Goal: Information Seeking & Learning: Learn about a topic

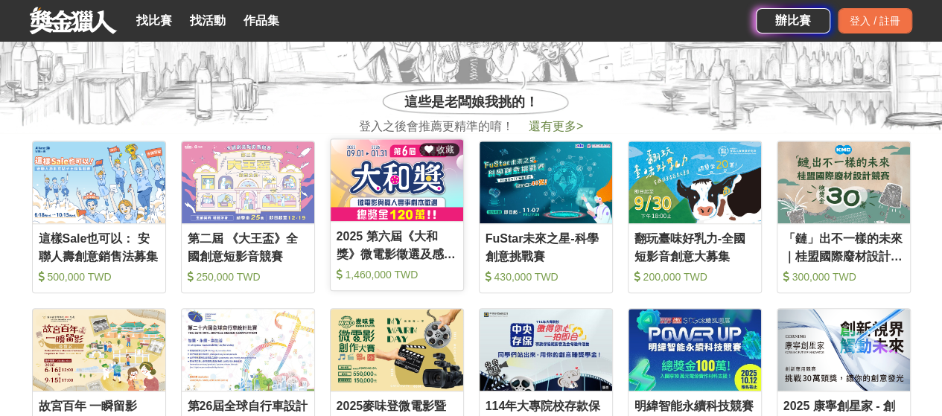
scroll to position [521, 0]
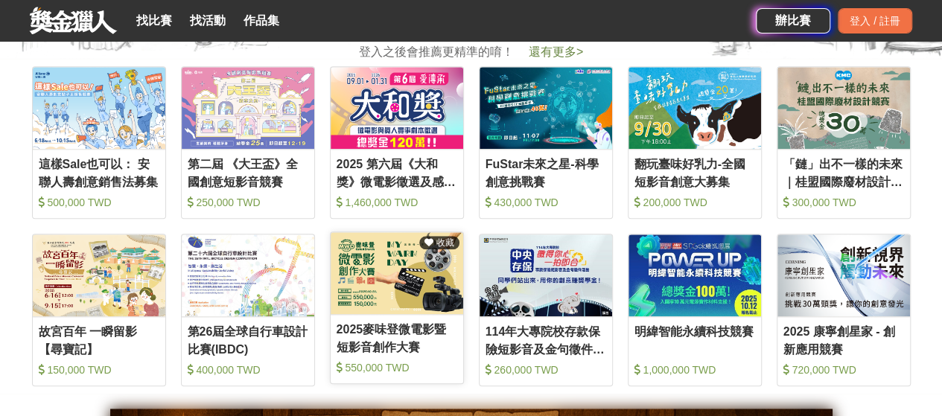
click at [406, 290] on img at bounding box center [397, 273] width 133 height 82
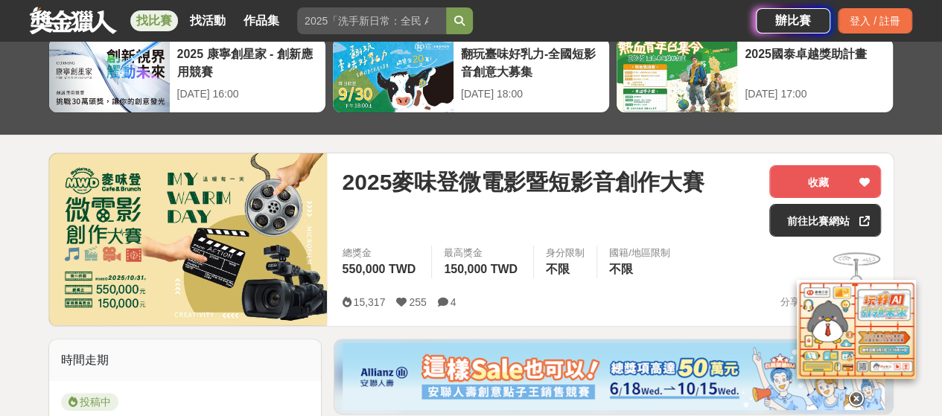
scroll to position [74, 0]
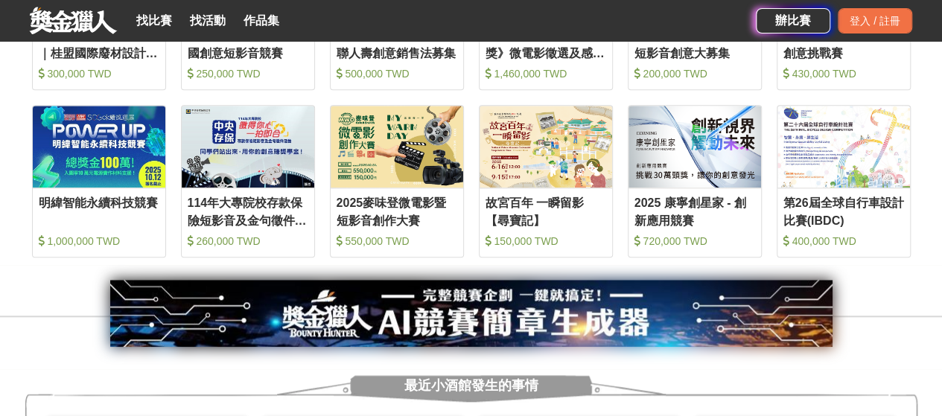
scroll to position [447, 0]
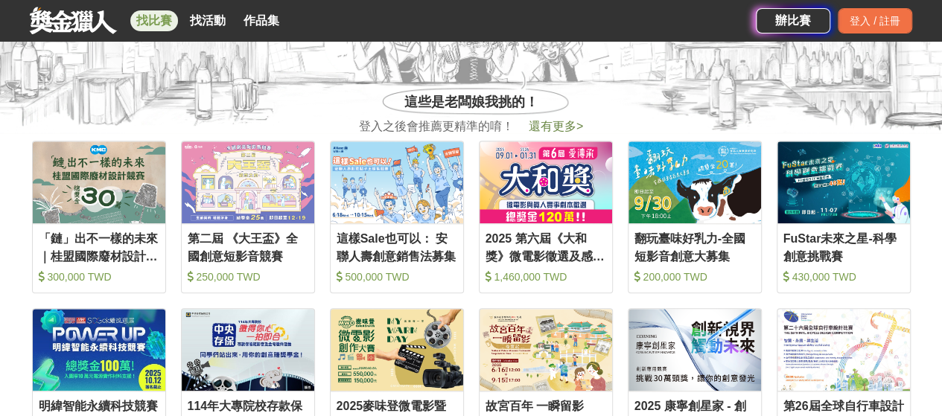
click at [159, 28] on link "找比賽" at bounding box center [154, 20] width 48 height 21
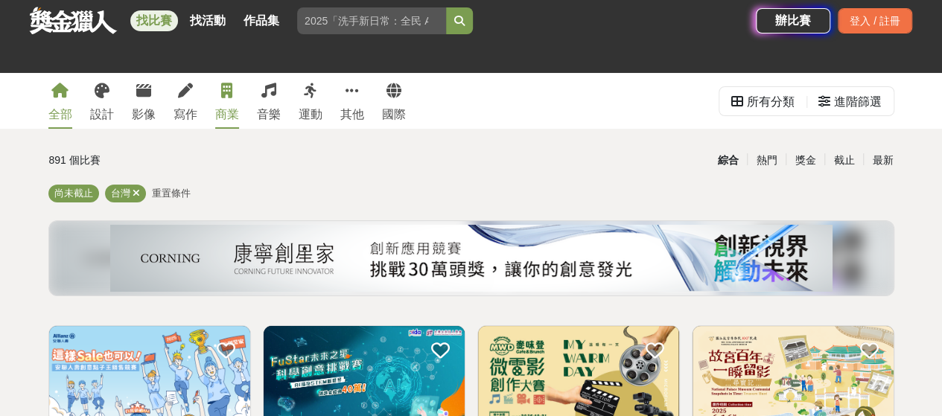
click at [222, 92] on icon at bounding box center [226, 90] width 11 height 15
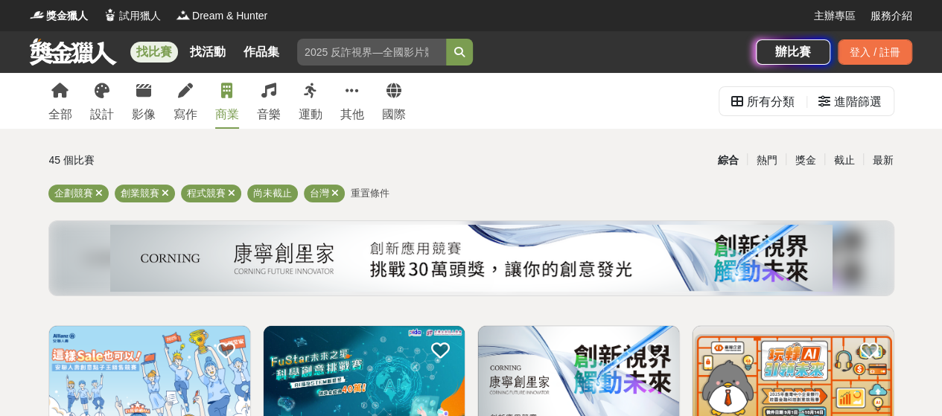
click at [380, 96] on div "全部 設計 影像 寫作 商業 音樂 運動 其他 國際" at bounding box center [226, 101] width 375 height 56
click at [398, 94] on icon at bounding box center [393, 90] width 15 height 15
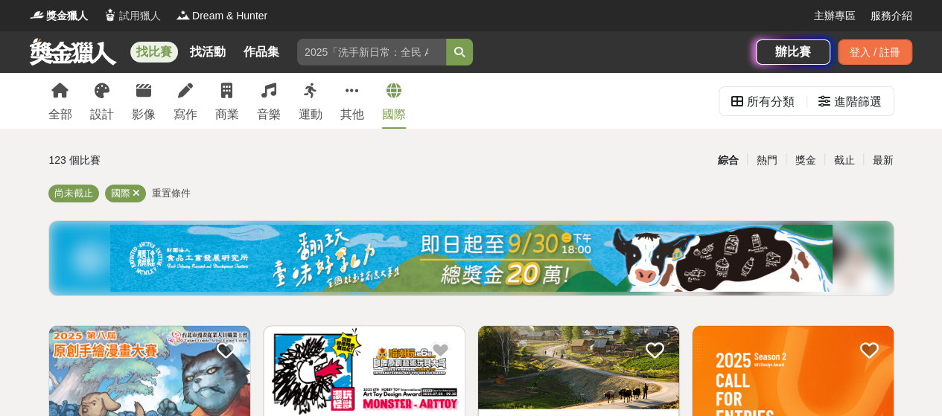
click at [130, 10] on span "試用獵人" at bounding box center [140, 16] width 42 height 16
click at [275, 104] on link "音樂" at bounding box center [269, 101] width 24 height 56
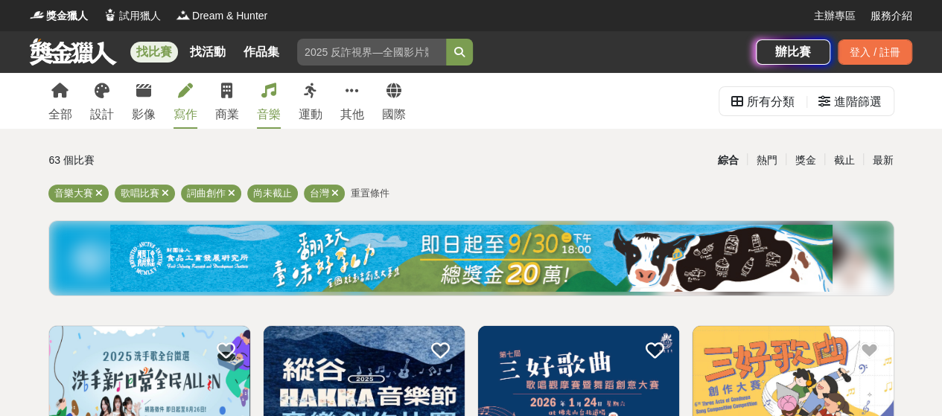
click at [192, 95] on link "寫作" at bounding box center [185, 101] width 24 height 56
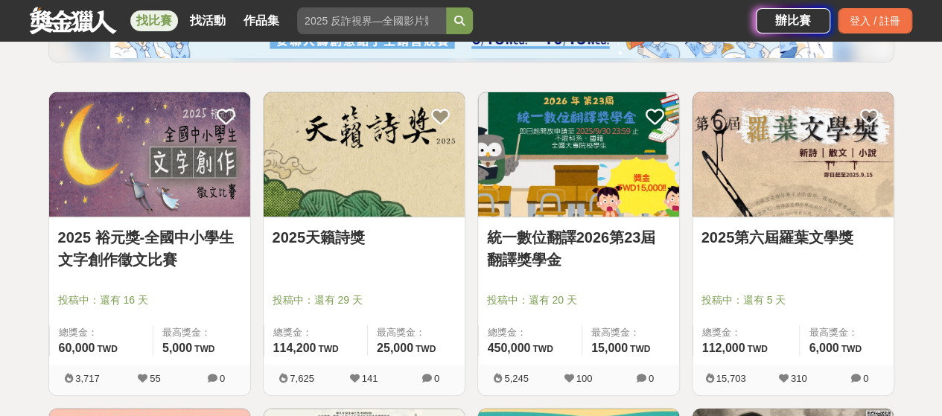
scroll to position [298, 0]
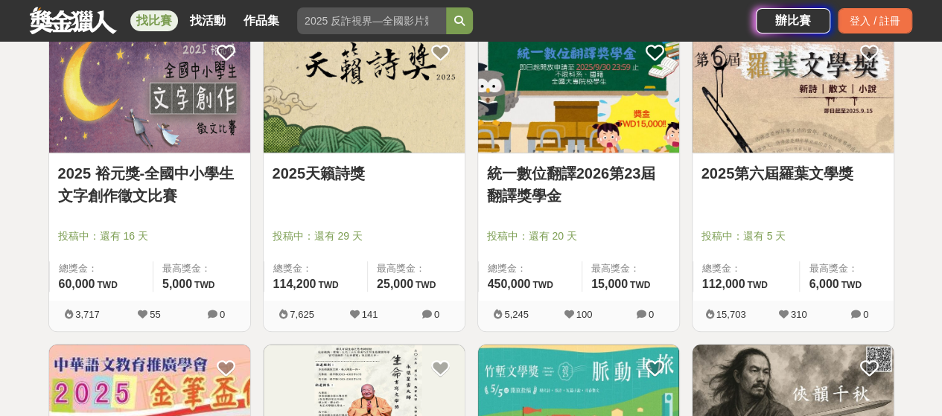
click at [826, 121] on img at bounding box center [792, 90] width 201 height 124
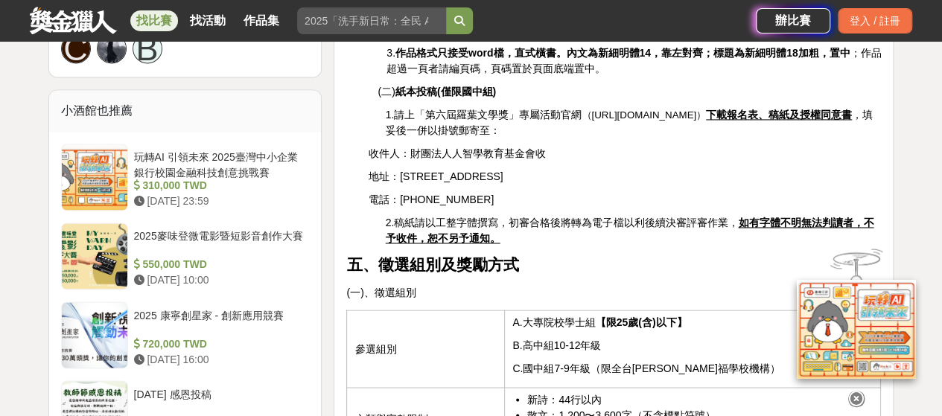
scroll to position [1117, 0]
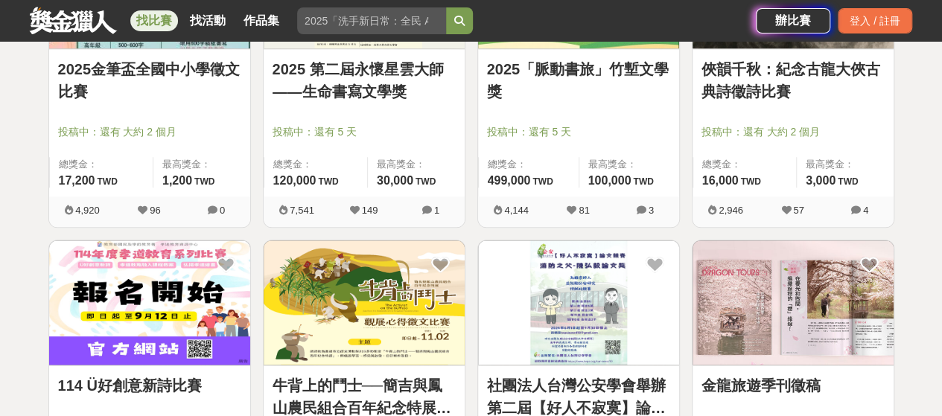
scroll to position [298, 0]
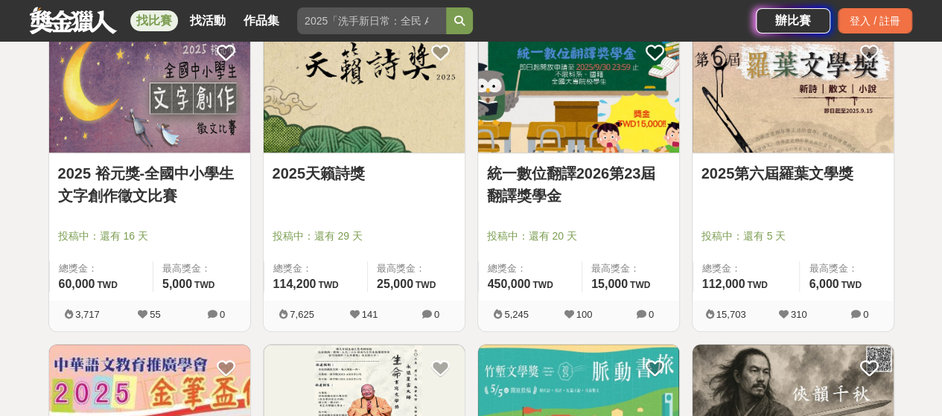
click at [366, 108] on img at bounding box center [364, 90] width 201 height 124
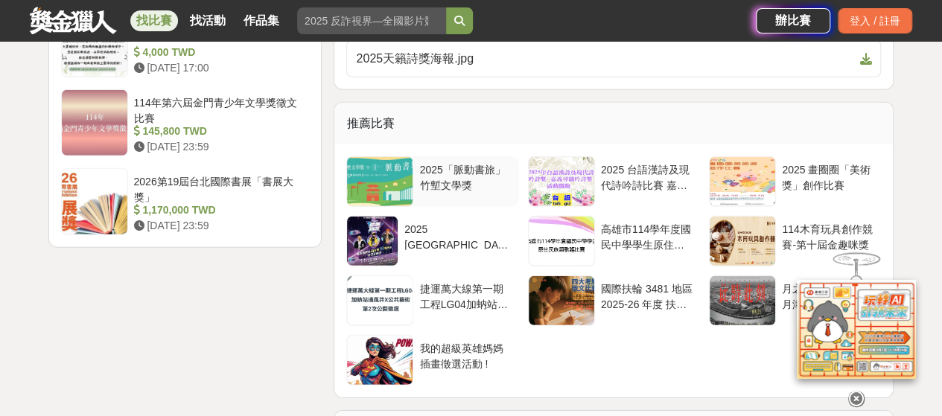
scroll to position [2159, 0]
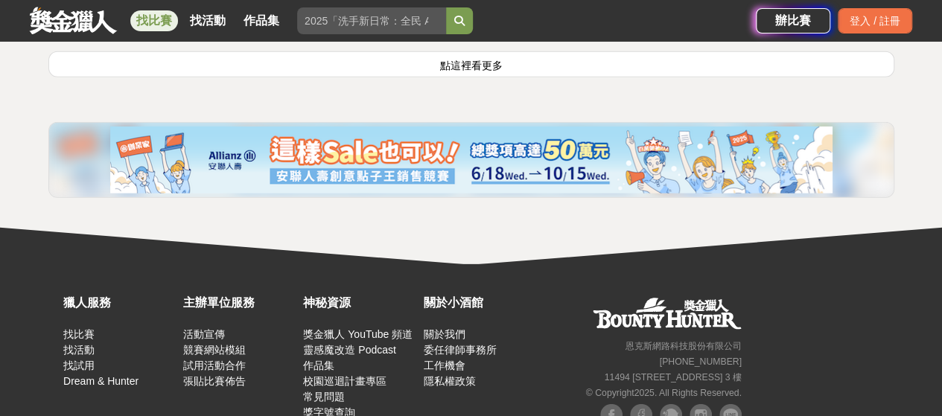
scroll to position [2224, 0]
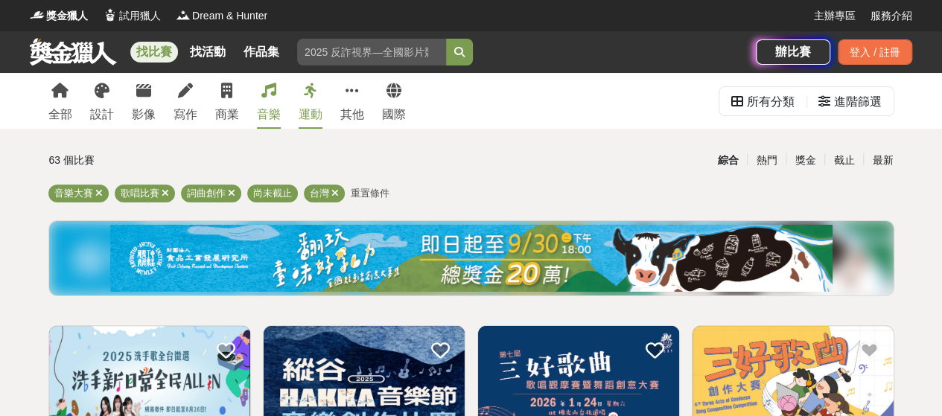
click at [305, 97] on icon at bounding box center [310, 90] width 13 height 15
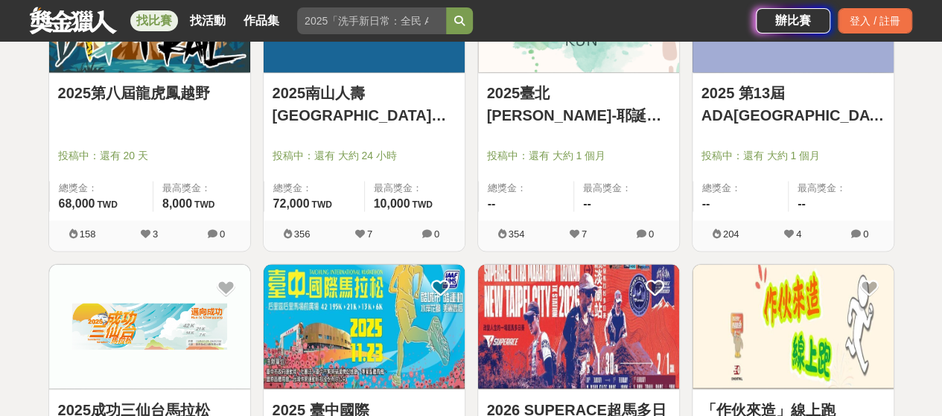
scroll to position [1191, 0]
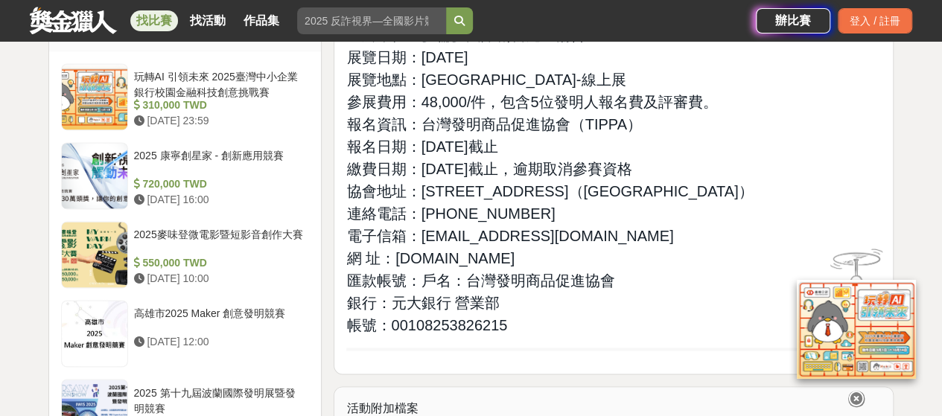
scroll to position [1042, 0]
drag, startPoint x: 421, startPoint y: 72, endPoint x: 570, endPoint y: 77, distance: 149.7
click at [570, 115] on span "報名資訊：台灣發明商品促進協會（TIPPA）" at bounding box center [493, 123] width 295 height 16
copy span "台灣發明商品促進協會"
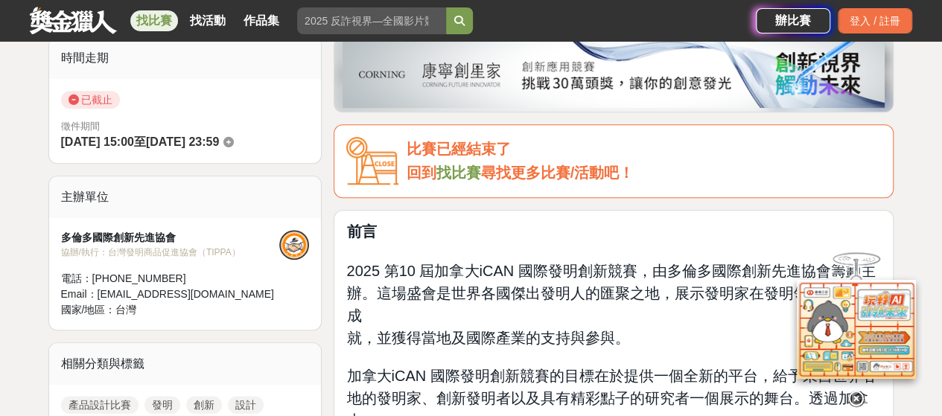
scroll to position [298, 0]
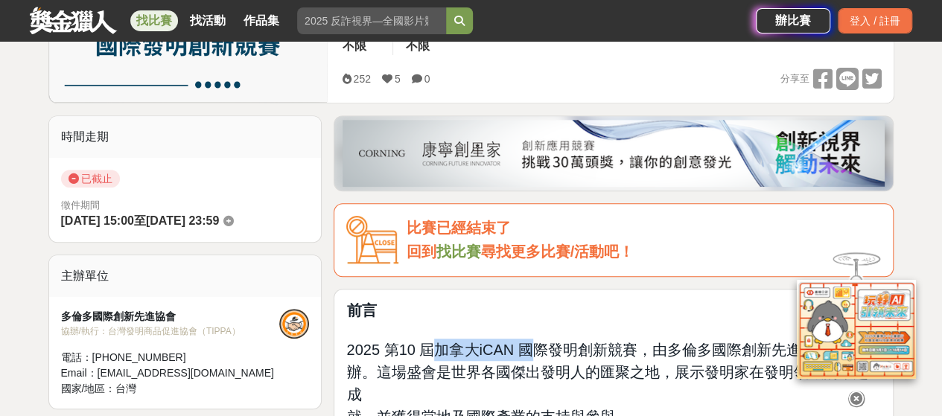
drag, startPoint x: 435, startPoint y: 345, endPoint x: 512, endPoint y: 346, distance: 76.7
click at [517, 346] on span "2025 第10 屆加拿大iCAN 國際發明創新競賽，由多倫多國際創新先進協會籌劃主" at bounding box center [610, 350] width 529 height 16
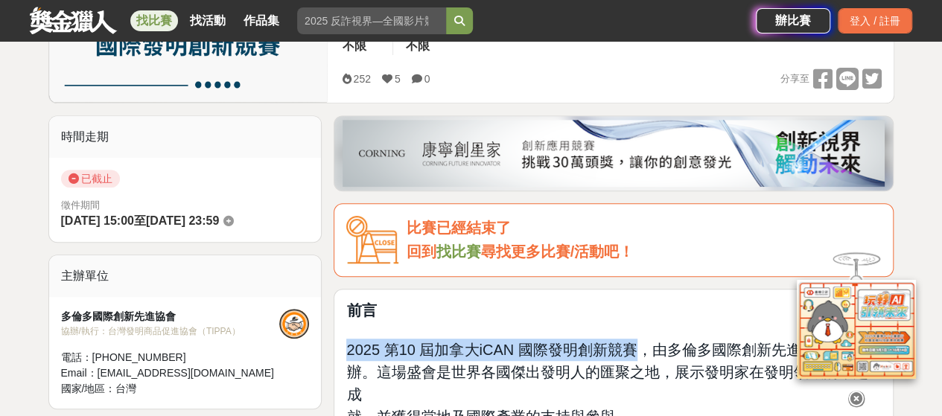
drag, startPoint x: 347, startPoint y: 345, endPoint x: 636, endPoint y: 342, distance: 288.8
click at [636, 342] on span "2025 第10 屆加拿大iCAN 國際發明創新競賽，由多倫多國際創新先進協會籌劃主" at bounding box center [610, 350] width 529 height 16
copy span "2025 第10 屆加拿大iCAN 國際發明創新競賽"
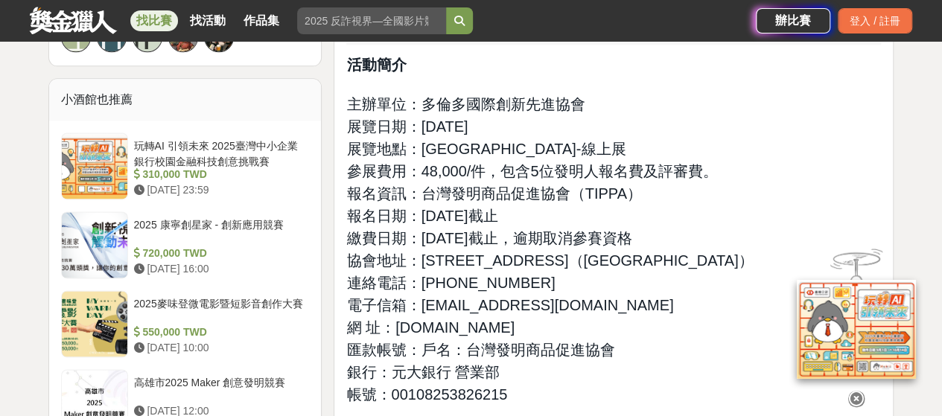
scroll to position [1191, 0]
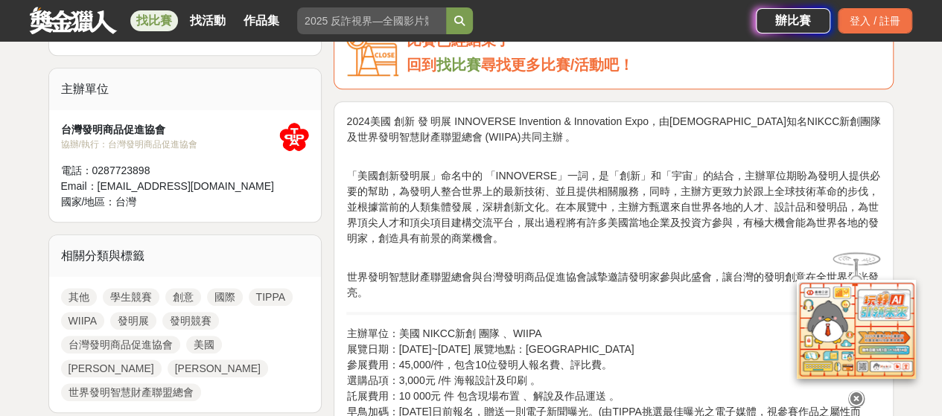
scroll to position [521, 0]
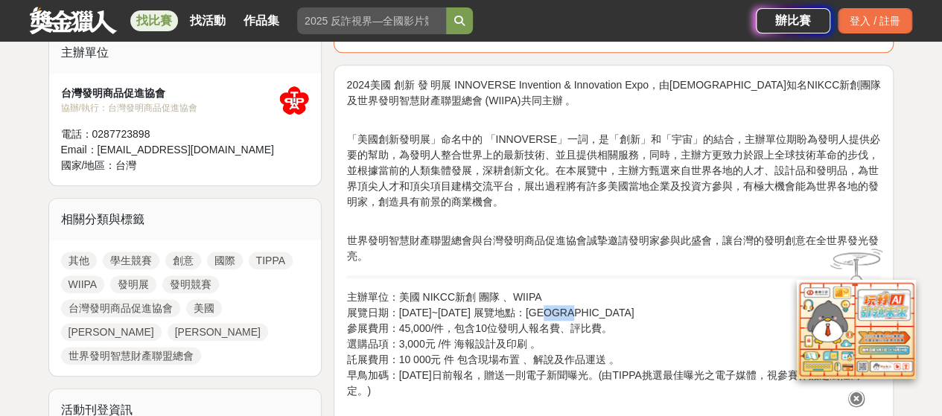
drag, startPoint x: 590, startPoint y: 308, endPoint x: 618, endPoint y: 308, distance: 27.5
click at [618, 308] on p "主辦單位：美國 NIKCC新創 團隊 、WIIPA 展覽日期：[DATE]~[DATE] 展覽地點：[GEOGRAPHIC_DATA] 參展費用：45,000…" at bounding box center [613, 344] width 535 height 109
copy p "[GEOGRAPHIC_DATA]"
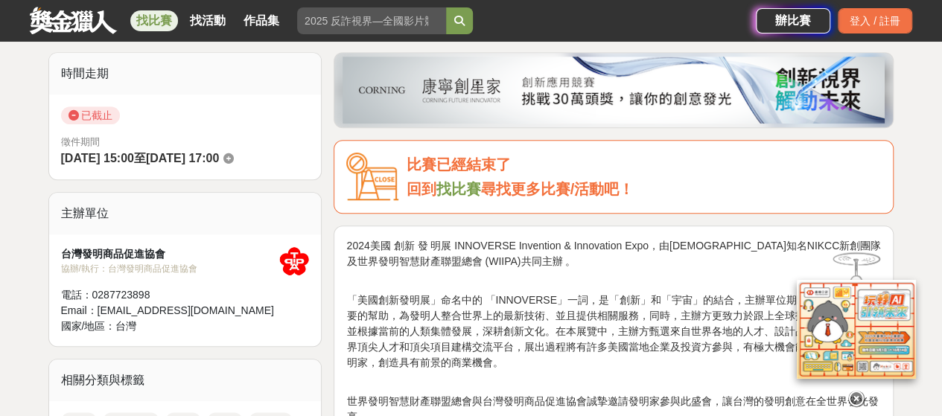
scroll to position [360, 0]
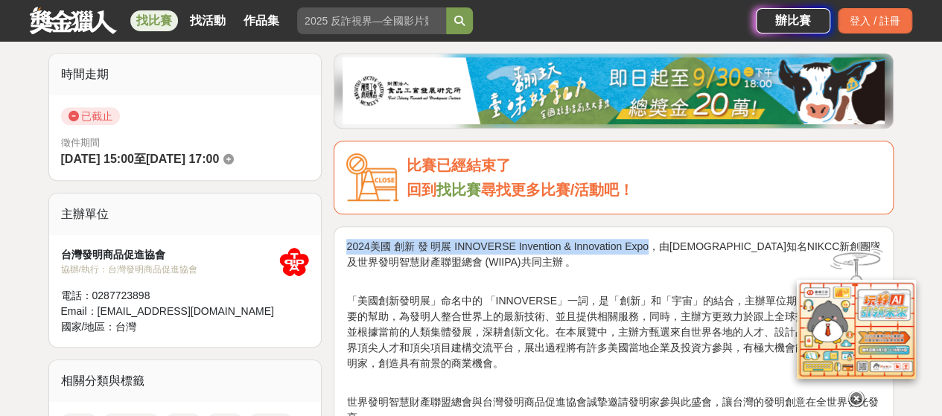
drag, startPoint x: 345, startPoint y: 243, endPoint x: 648, endPoint y: 243, distance: 302.2
copy p "2024美國 創新 發 明展 INNOVERSE Invention & Innovation Expo"
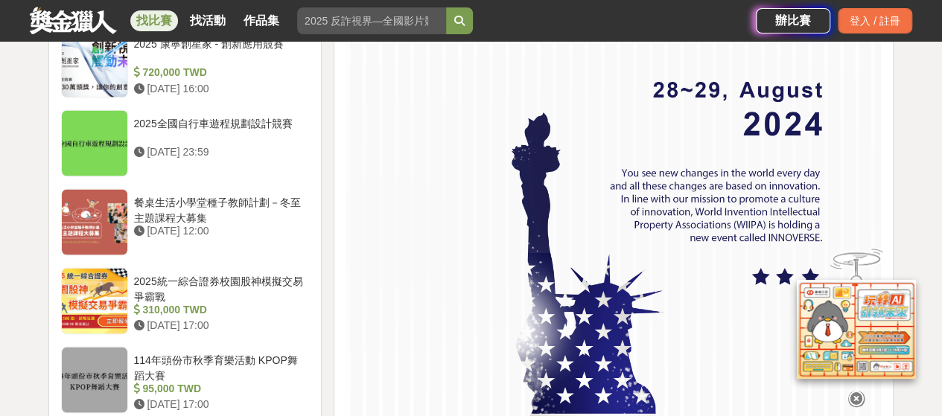
scroll to position [1700, 0]
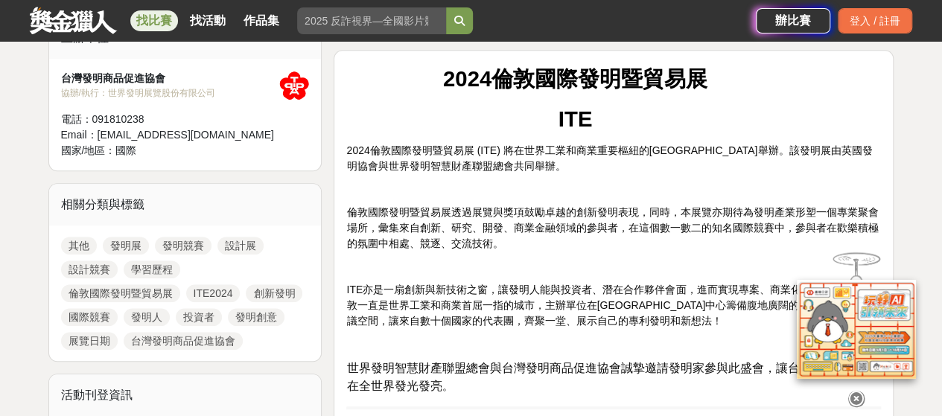
scroll to position [521, 0]
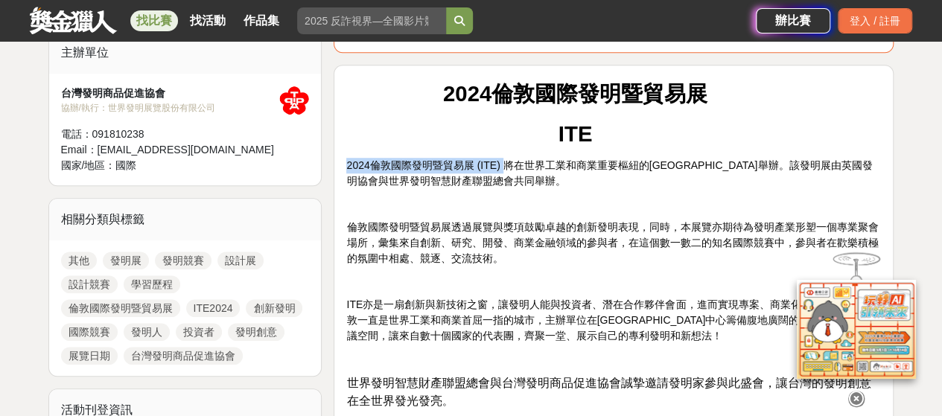
drag, startPoint x: 346, startPoint y: 161, endPoint x: 502, endPoint y: 159, distance: 156.3
click at [502, 159] on span "2024倫敦國際發明暨貿易展 (ITE) 將在世界工業和商業重要樞紐的[GEOGRAPHIC_DATA]舉辦。該發明展由英國發明協會與世界發明智慧財產聯盟總會…" at bounding box center [609, 173] width 526 height 28
copy span "2024倫敦國際發明暨貿易展 (ITE)"
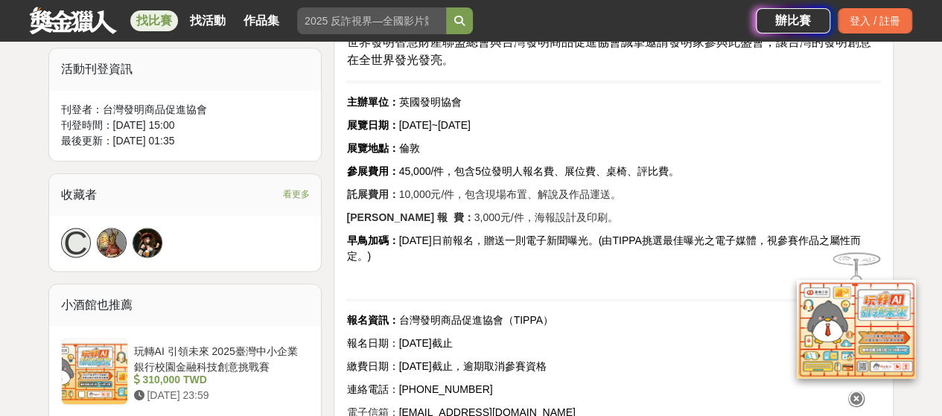
scroll to position [893, 0]
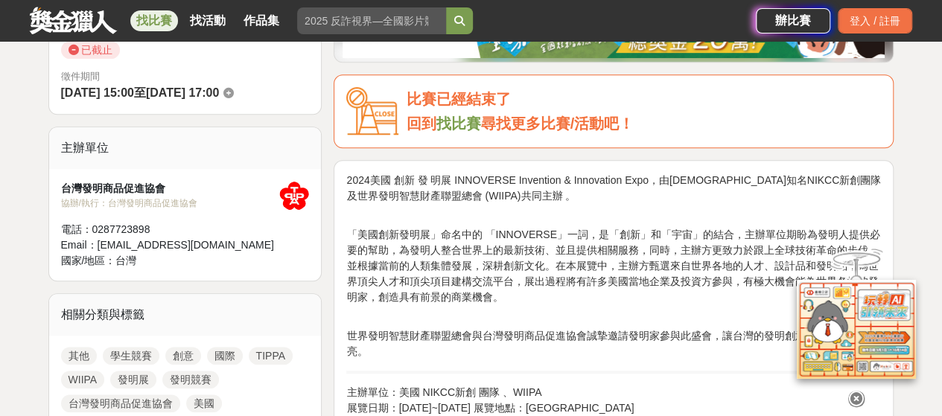
scroll to position [596, 0]
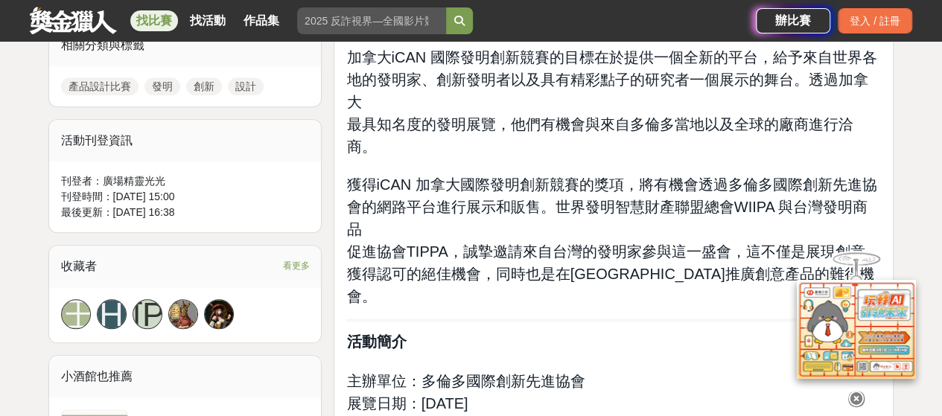
scroll to position [819, 0]
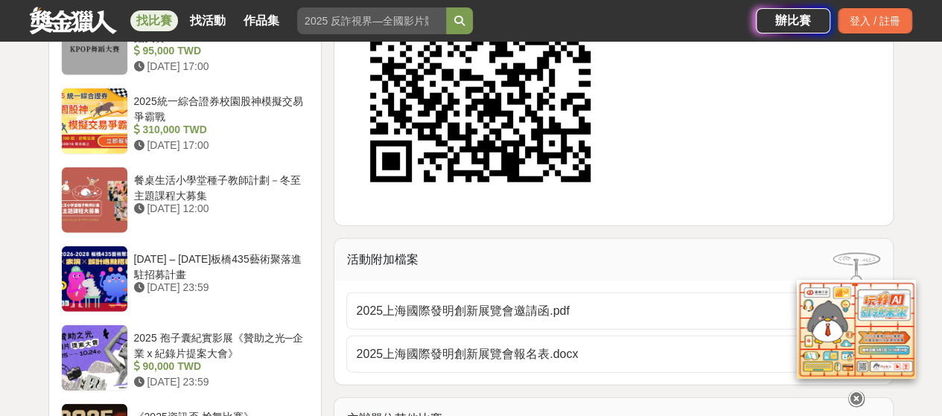
scroll to position [1489, 0]
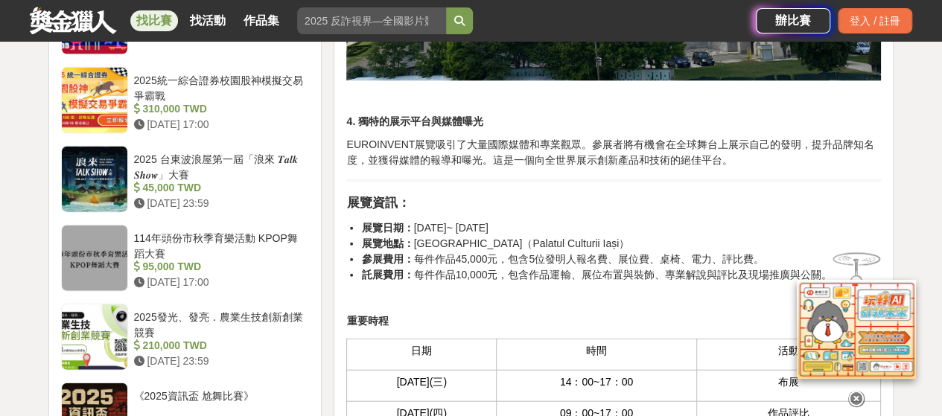
scroll to position [1414, 0]
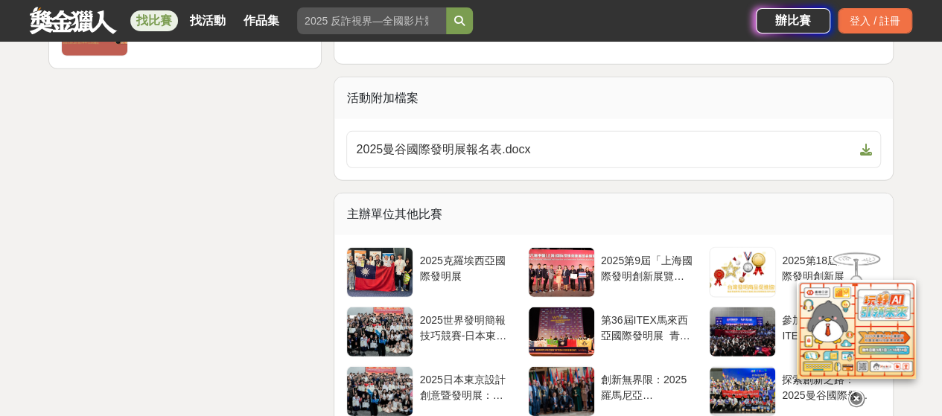
scroll to position [2084, 0]
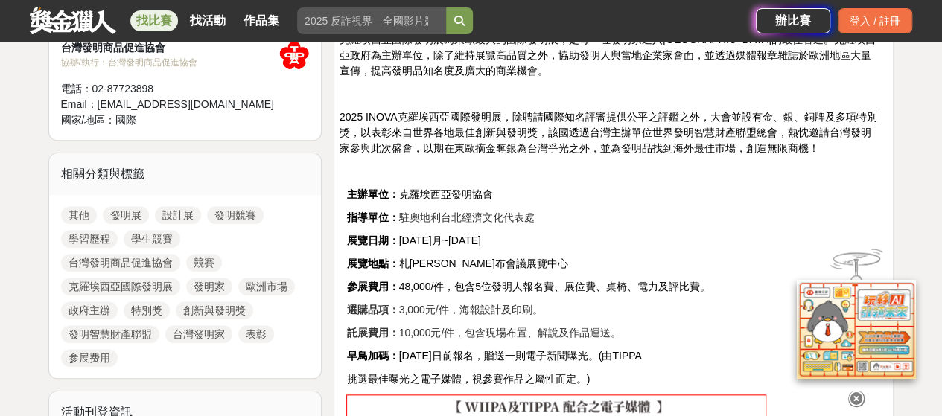
scroll to position [670, 0]
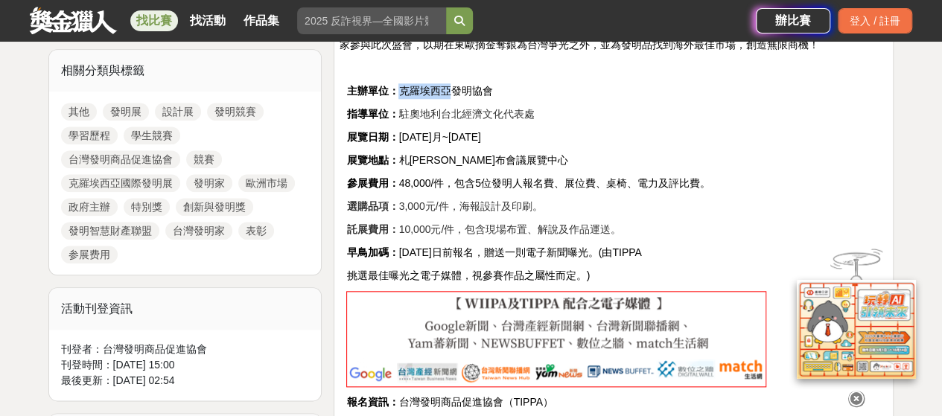
drag, startPoint x: 424, startPoint y: 89, endPoint x: 449, endPoint y: 89, distance: 24.6
click at [449, 89] on span "主辦單位： 克羅埃西亞發明協會" at bounding box center [419, 91] width 146 height 12
copy span "克羅埃西亞"
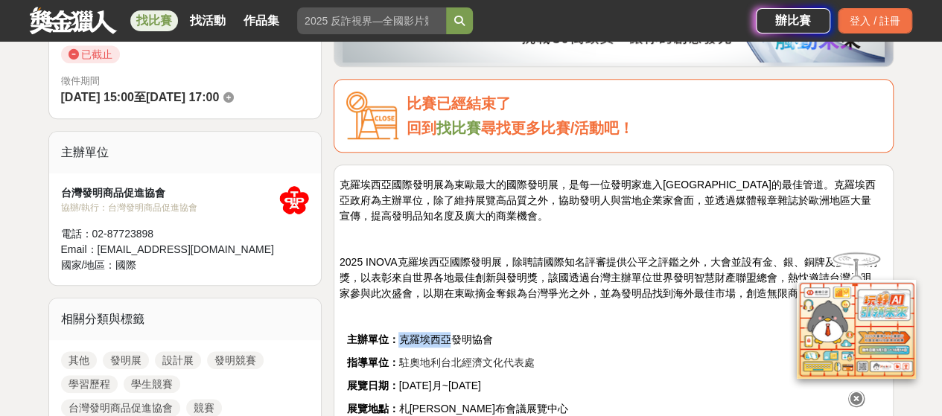
scroll to position [372, 0]
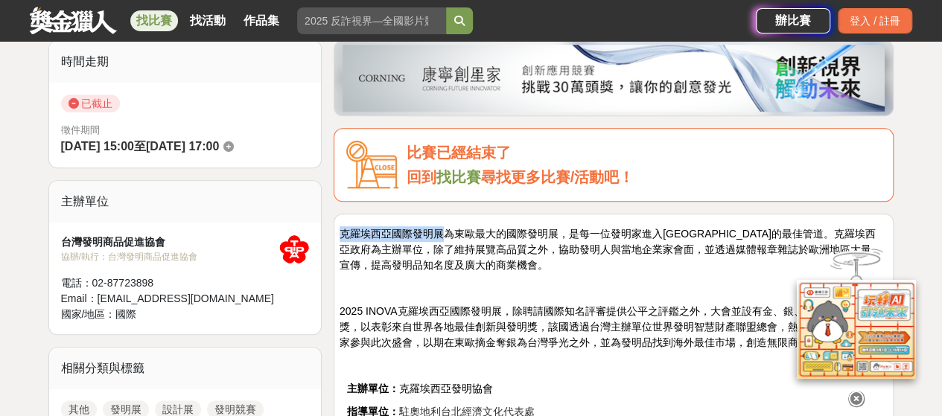
drag, startPoint x: 342, startPoint y: 230, endPoint x: 439, endPoint y: 230, distance: 97.5
click at [439, 230] on span "克羅埃西亞國際發明展為東歐最大的國際發明展，是每一位發明家進入歐洲市場的最佳管道。克羅埃西亞政府為主辦單位，除了維持展覽高品質之外，協助發明人與當地企業家會面…" at bounding box center [607, 249] width 536 height 43
copy span "克羅埃西亞國際發明展"
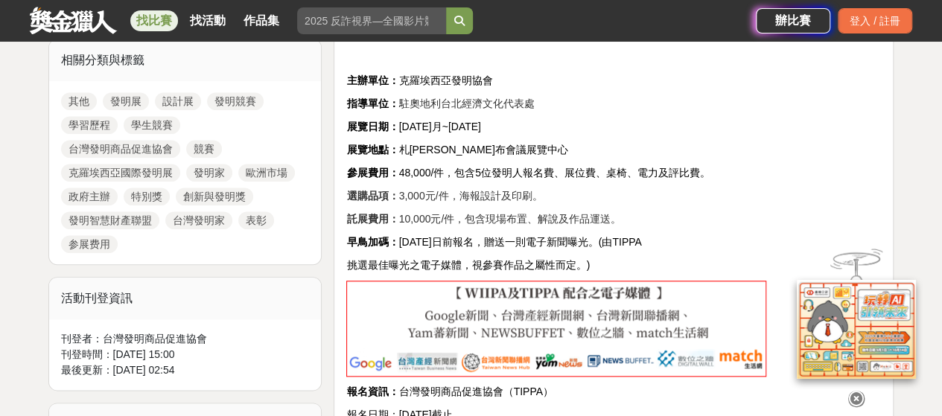
scroll to position [670, 0]
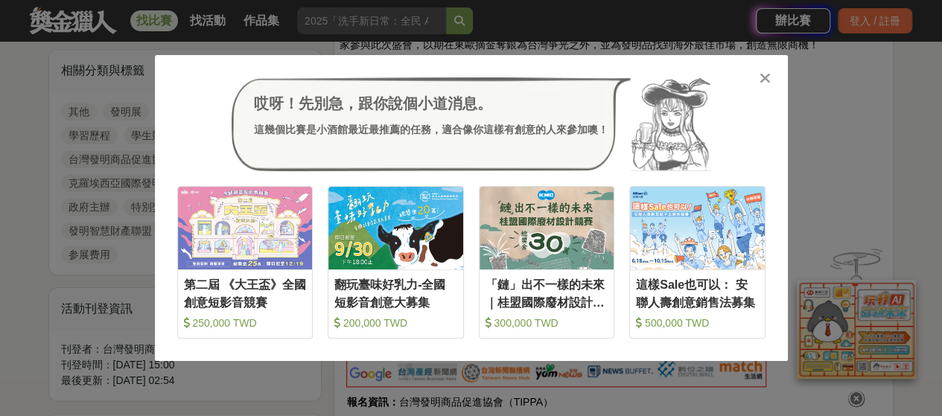
click at [766, 77] on icon at bounding box center [764, 78] width 11 height 15
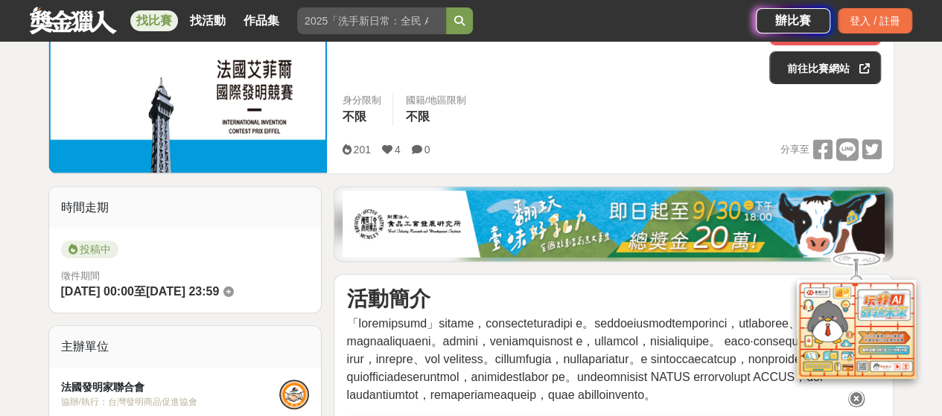
scroll to position [298, 0]
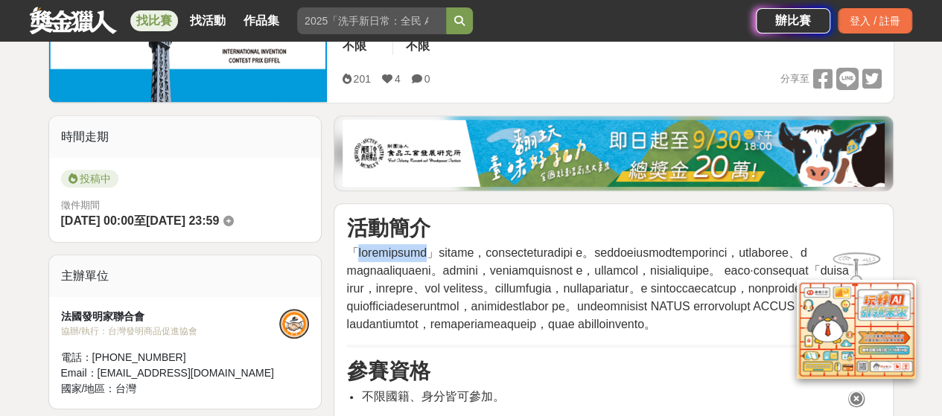
drag, startPoint x: 362, startPoint y: 250, endPoint x: 485, endPoint y: 247, distance: 123.6
click at [485, 247] on span at bounding box center [603, 288] width 514 height 84
copy span "法國艾菲爾國際發明競賽"
drag, startPoint x: 553, startPoint y: 229, endPoint x: 505, endPoint y: 355, distance: 135.5
click at [553, 229] on h3 "活動簡介" at bounding box center [613, 228] width 535 height 25
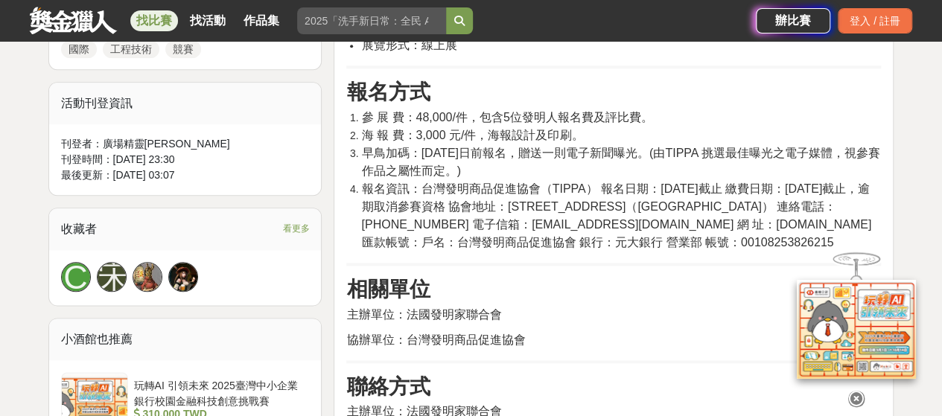
scroll to position [744, 0]
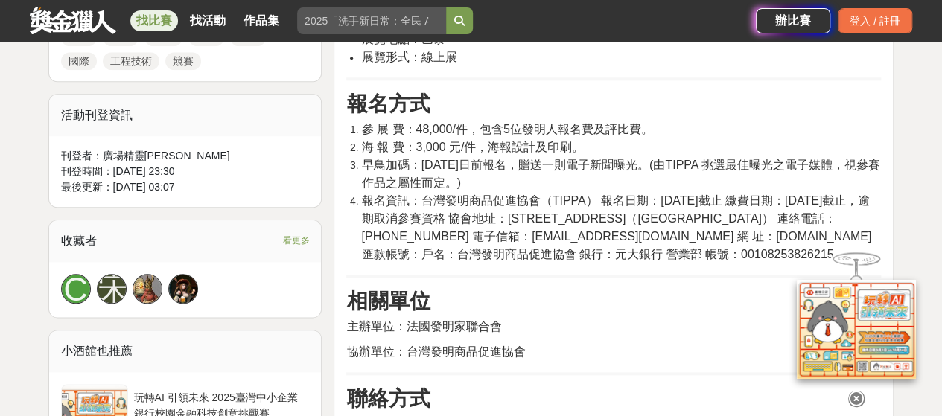
click at [715, 192] on li "早鳥加碼：2025年8月29日前報名，贈送一則電子新聞曝光。(由TIPPA 挑選最佳曝光之電子媒體，視參賽作品之屬性而定。)" at bounding box center [621, 174] width 520 height 36
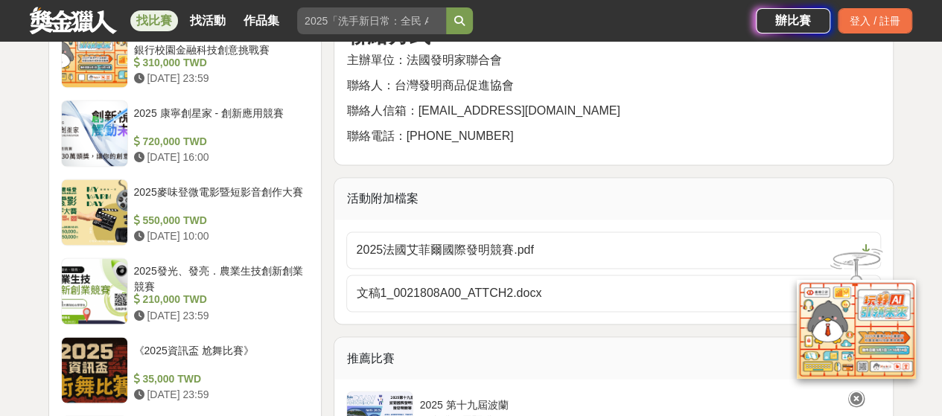
scroll to position [1117, 0]
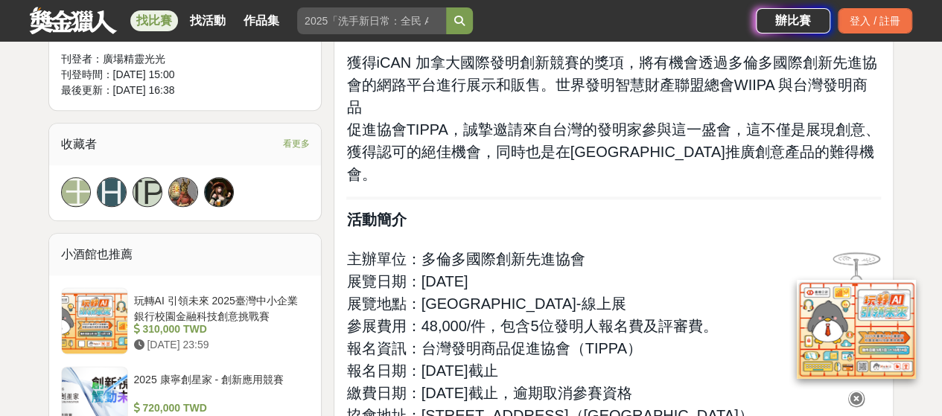
scroll to position [819, 0]
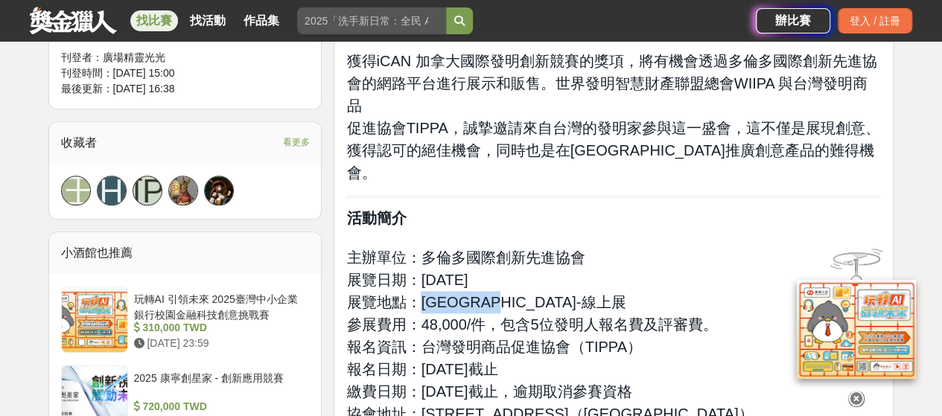
drag, startPoint x: 521, startPoint y: 255, endPoint x: 421, endPoint y: 249, distance: 100.0
click at [421, 249] on p "主辦單位：多倫多國際創新先進協會 展覽日期：[DATE] 展覽地點：多倫多-線上展 參展費用：48,000/件，包含5位發明人報名費及評審費。 報名資訊：台灣…" at bounding box center [613, 395] width 535 height 328
copy span "多倫多-線上展"
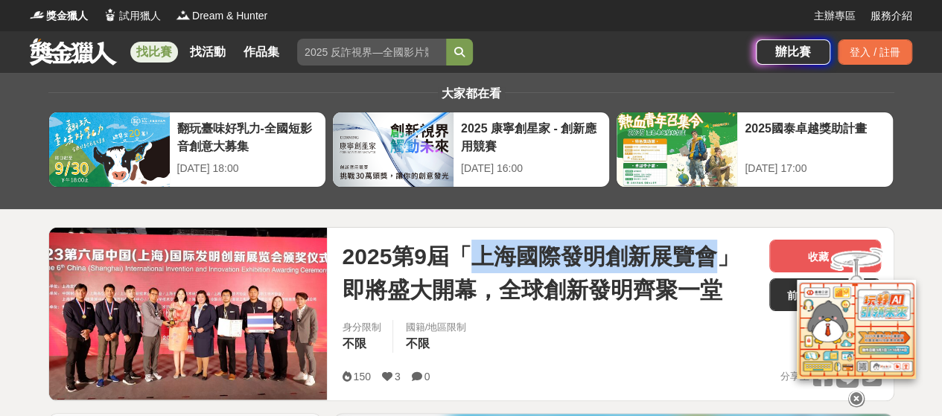
drag, startPoint x: 473, startPoint y: 252, endPoint x: 711, endPoint y: 252, distance: 237.5
click at [711, 252] on span "2025第9屆「上海國際發明創新展覽會」即將盛大開幕，全球創新發明齊聚一堂" at bounding box center [549, 273] width 415 height 67
copy span "上海國際發明創新展覽會"
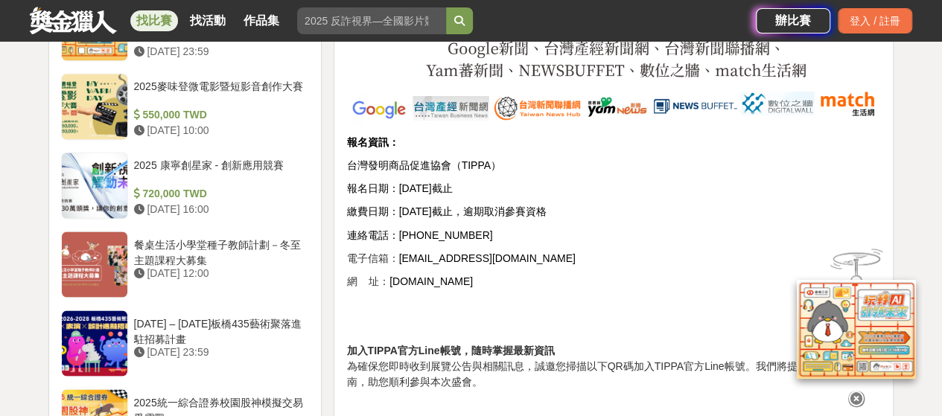
scroll to position [968, 0]
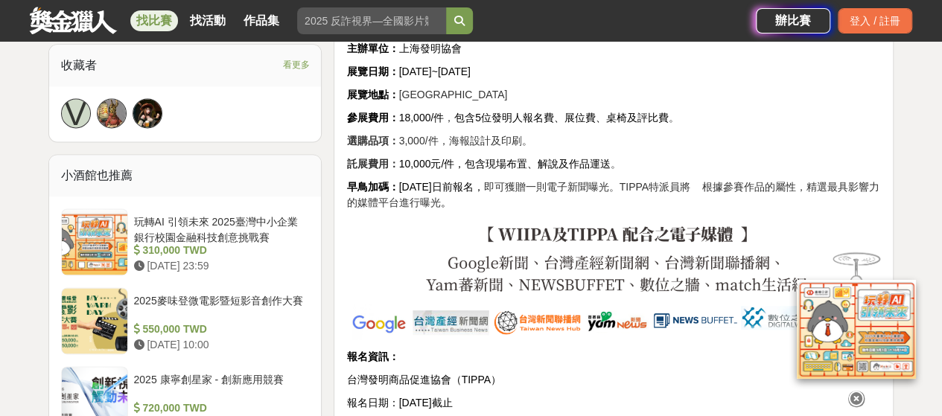
click at [811, 77] on div "我們誠摯地邀請您參與由上海發明協會主辦的「2025上海國際發明創新展覽會」，這場匯聚全球頂尖創新發明的盛會將於[DATE]至[DATE]，在[GEOGRAPH…" at bounding box center [613, 256] width 535 height 1248
drag, startPoint x: 469, startPoint y: 93, endPoint x: 397, endPoint y: 92, distance: 72.2
click at [397, 92] on p "展覽地點： [GEOGRAPHIC_DATA]" at bounding box center [613, 95] width 535 height 16
copy p "[GEOGRAPHIC_DATA]"
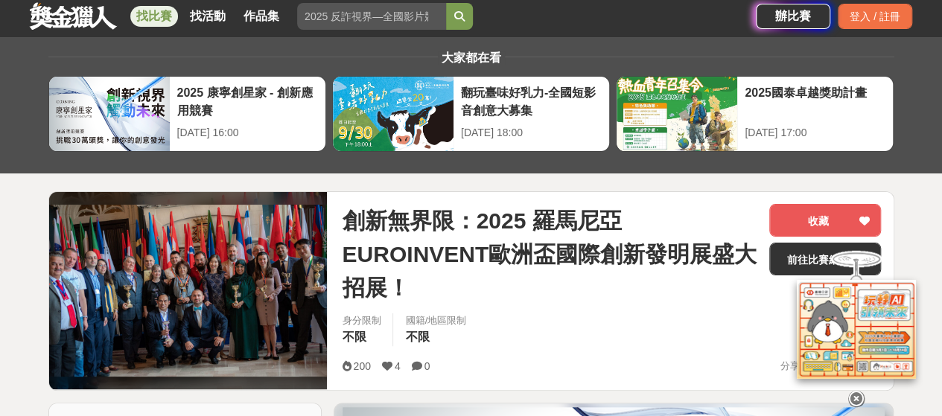
scroll to position [149, 0]
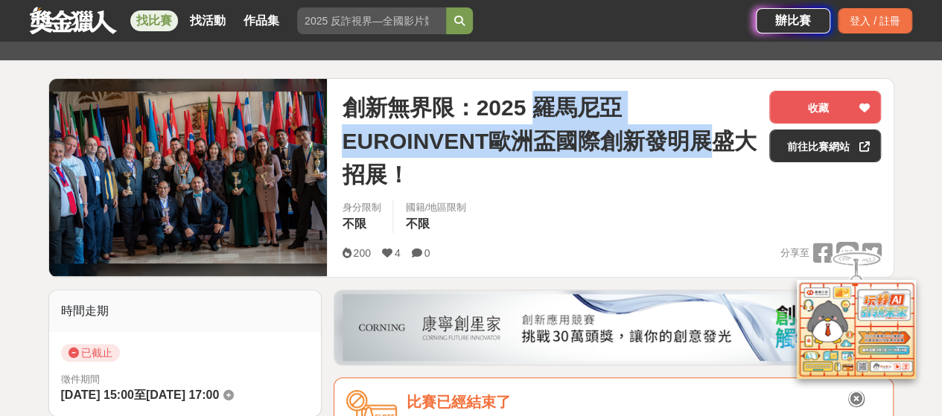
drag, startPoint x: 532, startPoint y: 103, endPoint x: 701, endPoint y: 139, distance: 173.5
click at [701, 139] on span "創新無界限：2025 羅馬尼亞EUROINVENT歐洲盃國際創新發明展盛大招展！" at bounding box center [549, 141] width 415 height 100
copy span "羅馬尼亞EUROINVENT歐洲盃國際創新發明展"
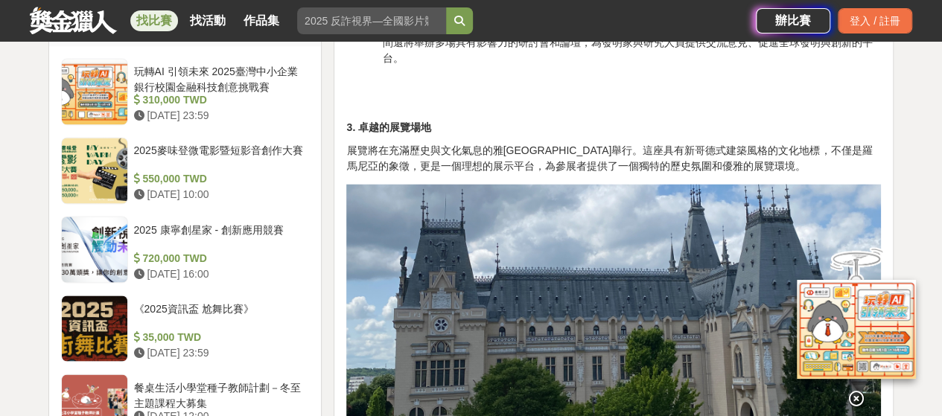
scroll to position [1563, 0]
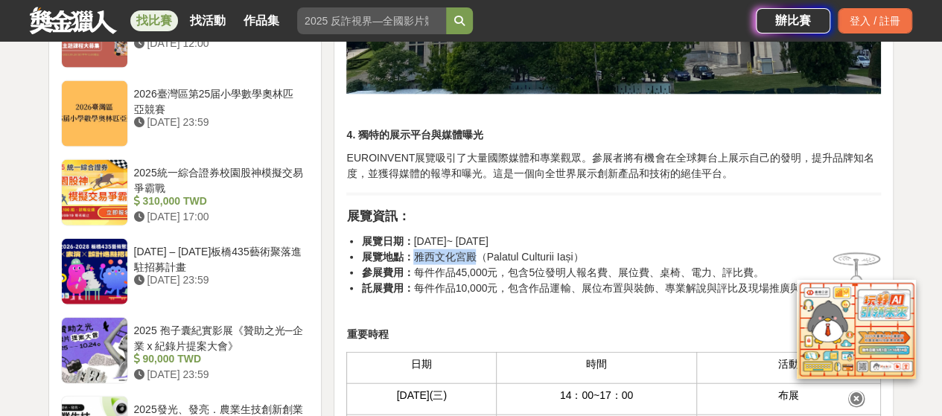
drag, startPoint x: 415, startPoint y: 255, endPoint x: 472, endPoint y: 252, distance: 57.4
click at [472, 252] on li "展覽地點： 雅西文化宮殿（Palatul Culturii Iași）" at bounding box center [621, 257] width 520 height 16
copy li "雅西文化宮殿"
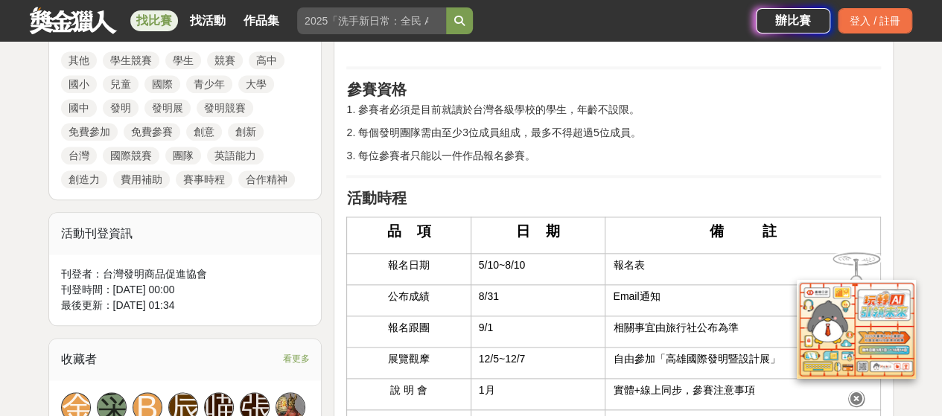
scroll to position [819, 0]
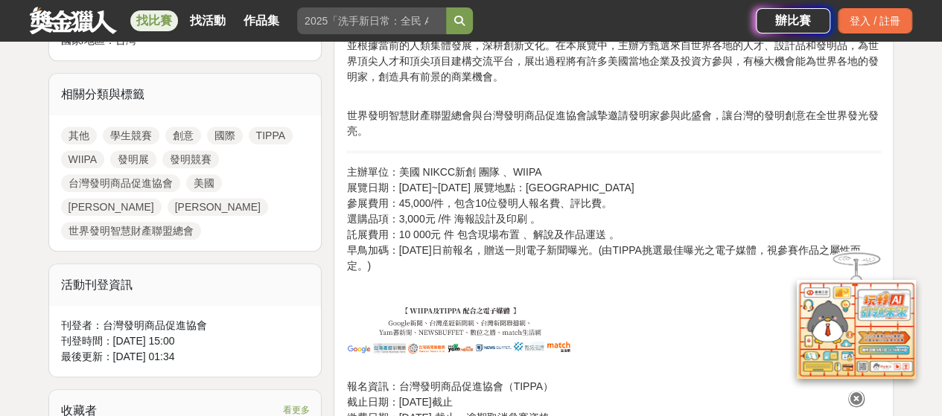
scroll to position [670, 0]
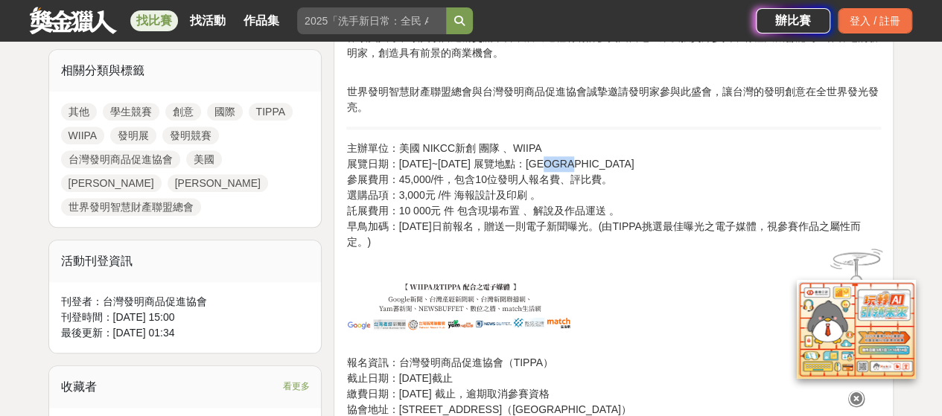
drag, startPoint x: 569, startPoint y: 162, endPoint x: 628, endPoint y: 163, distance: 59.6
click at [628, 163] on p "主辦單位：美國 NIKCC新創 團隊 、WIIPA 展覽日期：[DATE]~[DATE] 展覽地點：[GEOGRAPHIC_DATA] 參展費用：45,000…" at bounding box center [613, 195] width 535 height 109
copy p "[GEOGRAPHIC_DATA]"
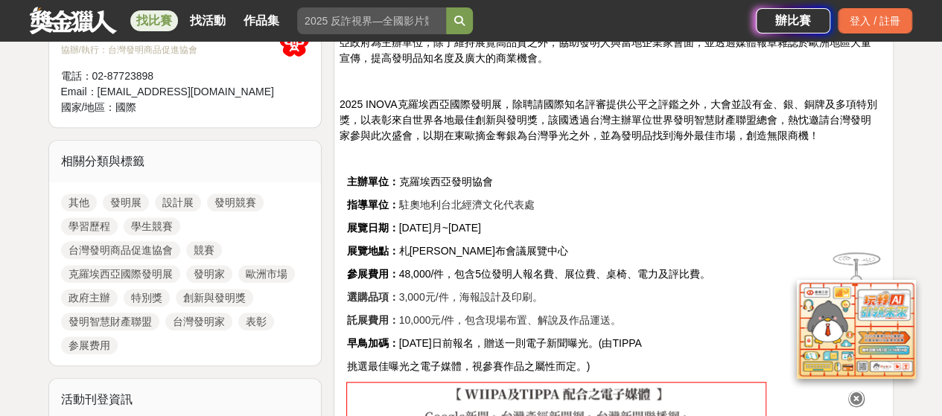
scroll to position [670, 0]
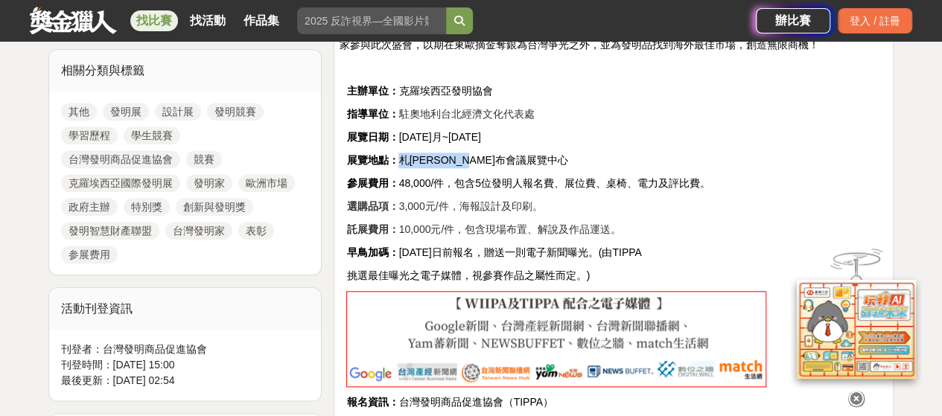
drag, startPoint x: 508, startPoint y: 157, endPoint x: 396, endPoint y: 154, distance: 111.7
click at [396, 154] on p "展覽地點： 札[PERSON_NAME]布會議展覽中心" at bounding box center [613, 161] width 535 height 16
copy span "札[PERSON_NAME]布會議展覽中心"
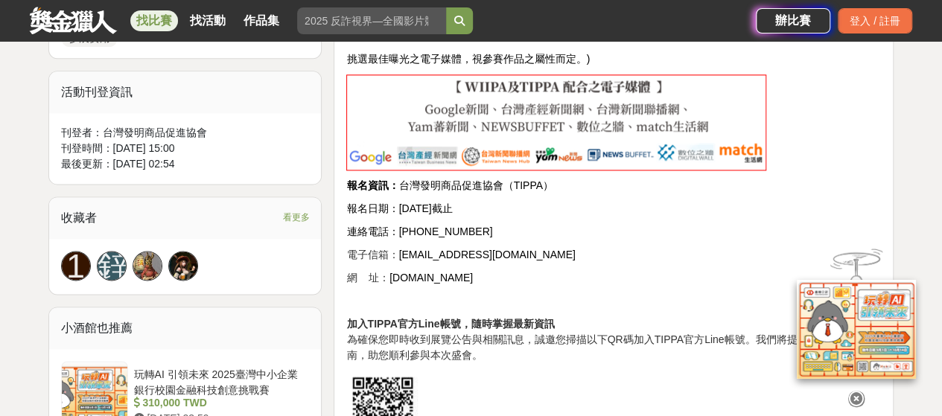
scroll to position [893, 0]
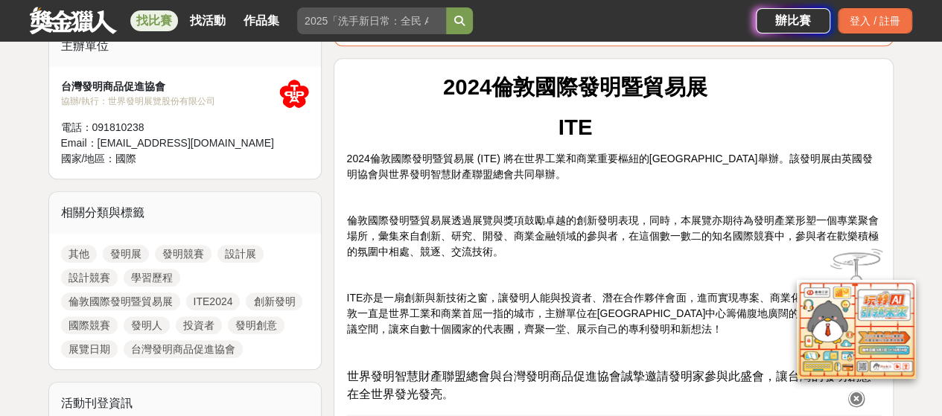
scroll to position [744, 0]
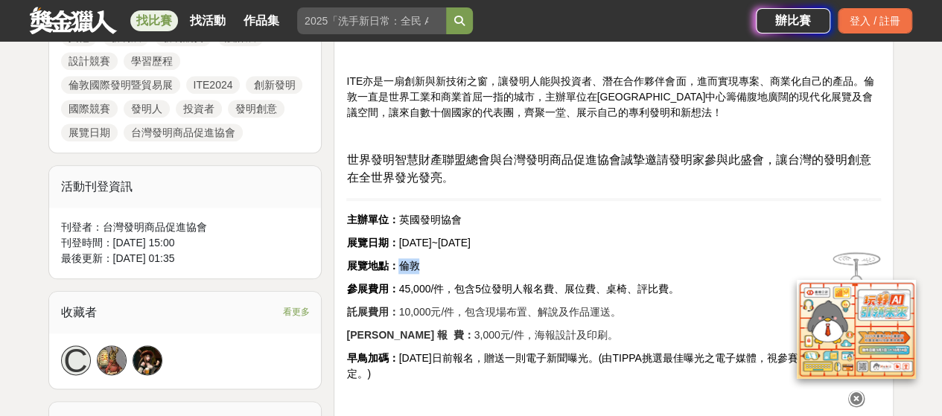
drag, startPoint x: 417, startPoint y: 263, endPoint x: 398, endPoint y: 264, distance: 19.4
click at [398, 264] on span "展覽地點： 倫敦" at bounding box center [382, 266] width 73 height 12
copy span "倫敦"
